Goal: Use online tool/utility: Utilize a website feature to perform a specific function

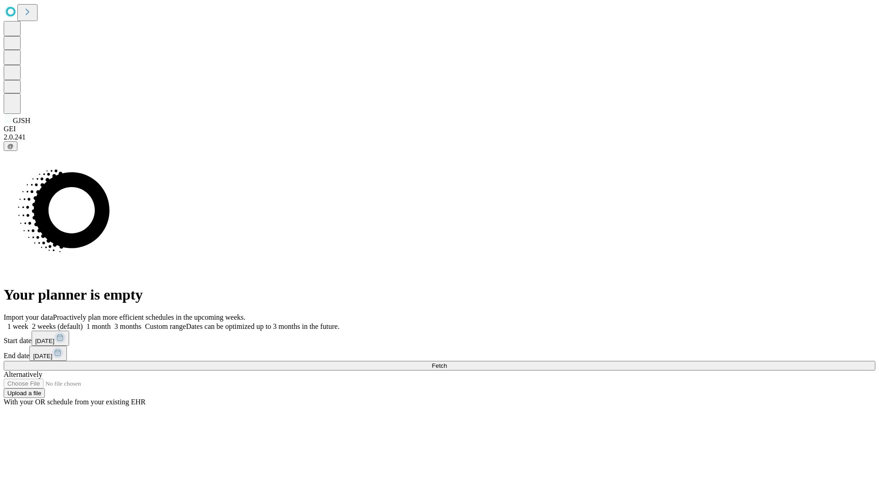
click at [447, 362] on span "Fetch" at bounding box center [439, 365] width 15 height 7
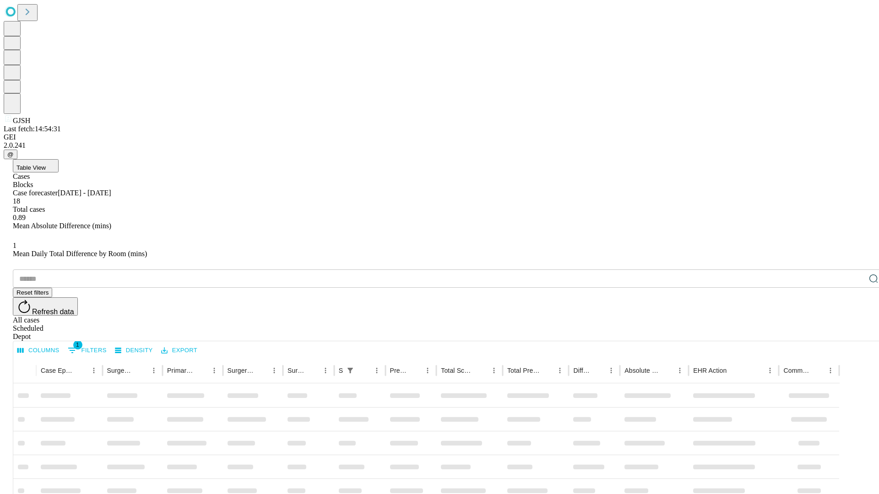
click at [46, 164] on span "Table View" at bounding box center [30, 167] width 29 height 7
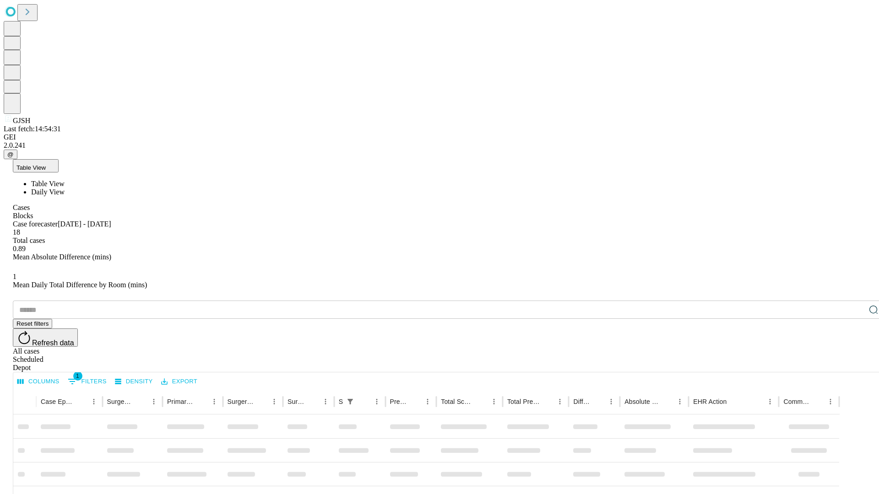
click at [65, 188] on span "Daily View" at bounding box center [47, 192] width 33 height 8
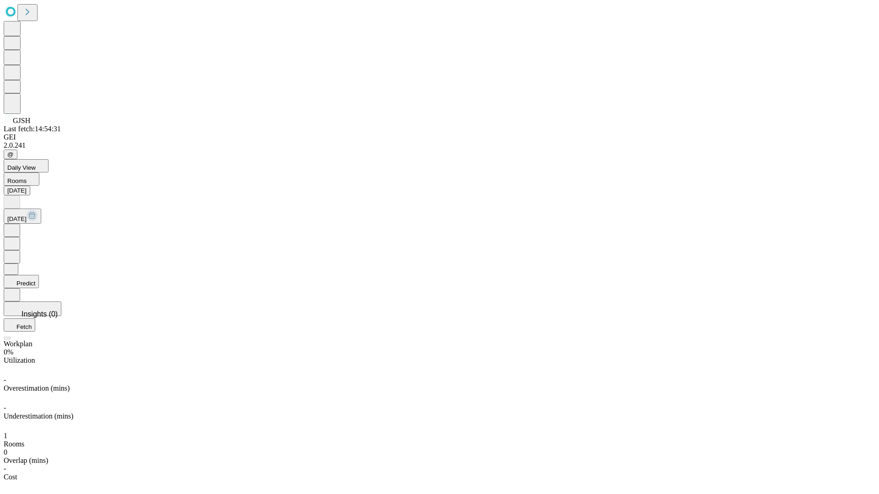
click at [39, 275] on button "Predict" at bounding box center [21, 281] width 35 height 13
